Goal: Navigation & Orientation: Go to known website

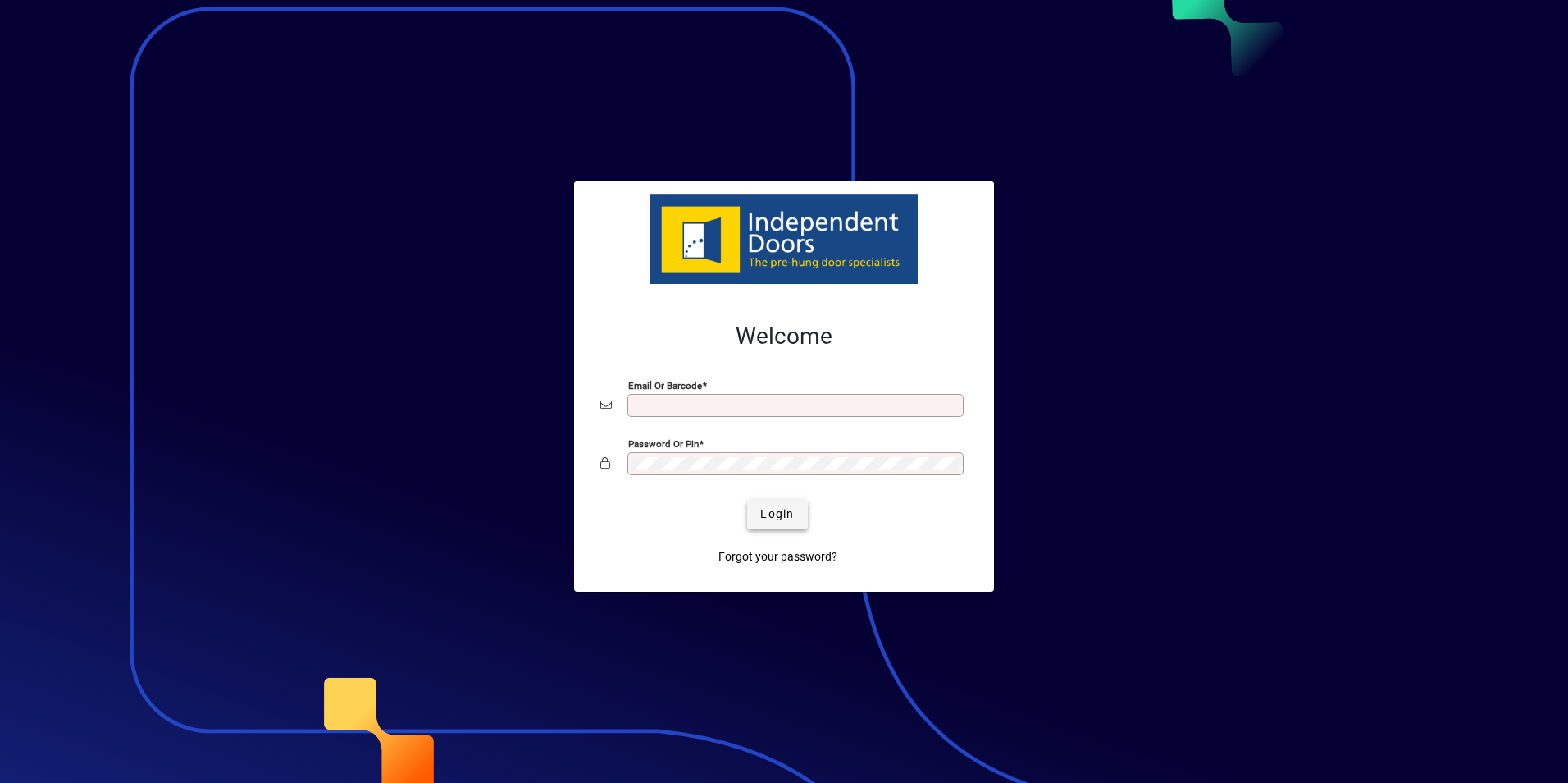
type input "**********"
click at [784, 514] on span "Login" at bounding box center [778, 514] width 34 height 17
